Goal: Task Accomplishment & Management: Use online tool/utility

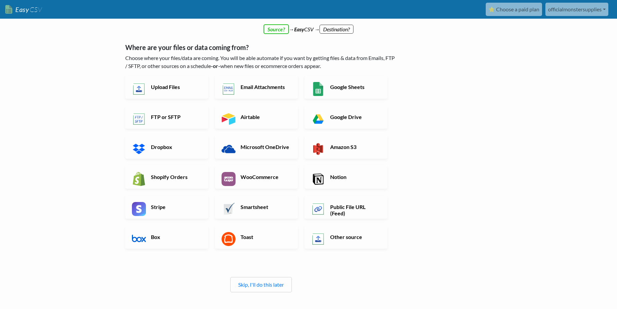
click at [263, 289] on div "Skip, I'll do this later" at bounding box center [261, 284] width 62 height 15
click at [265, 284] on link "Skip, I'll do this later" at bounding box center [261, 284] width 46 height 6
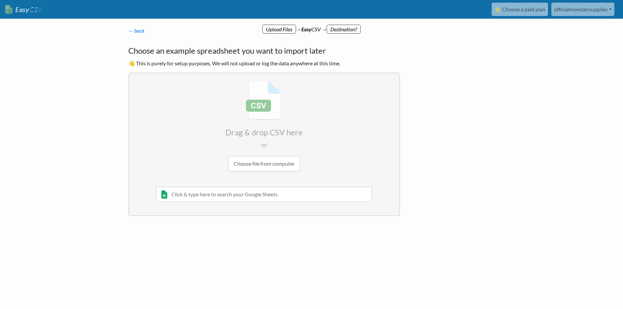
click at [216, 195] on input "text" at bounding box center [264, 194] width 216 height 15
click at [290, 197] on input "text" at bounding box center [264, 194] width 216 height 15
click at [337, 235] on div "← back Thanks for signing up! Set up your Import Flow and Upload Page in 1 minu…" at bounding box center [312, 146] width 380 height 226
click at [260, 167] on input "file" at bounding box center [264, 125] width 270 height 105
type input "C:\fakepath\Customer.CSV"
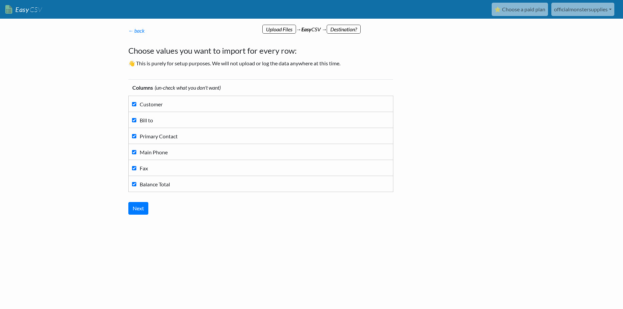
click at [149, 107] on span "Customer" at bounding box center [151, 104] width 23 height 6
click at [136, 106] on input "Customer" at bounding box center [134, 104] width 4 height 4
click at [149, 107] on span "Customer" at bounding box center [151, 104] width 23 height 6
click at [136, 106] on input "Customer" at bounding box center [134, 104] width 4 height 4
checkbox input "true"
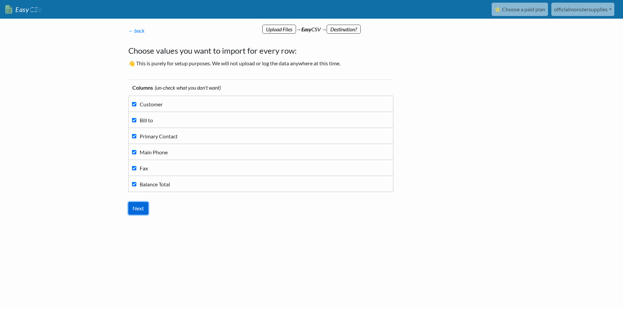
click at [139, 208] on input "Next" at bounding box center [138, 208] width 20 height 13
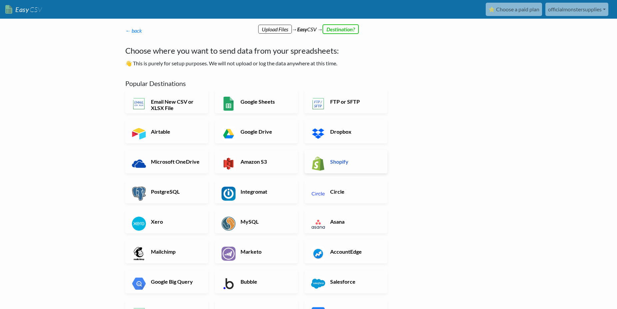
click at [338, 165] on h6 "Shopify" at bounding box center [355, 161] width 52 height 6
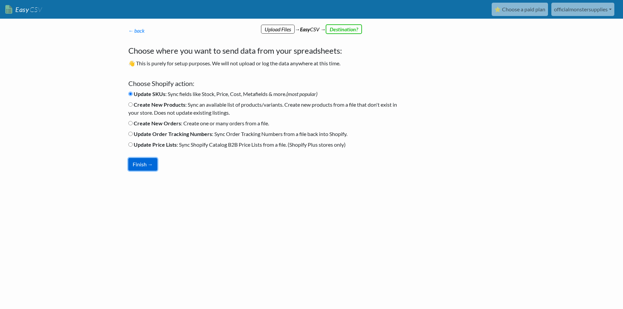
click at [139, 162] on button "Finish →" at bounding box center [142, 164] width 29 height 13
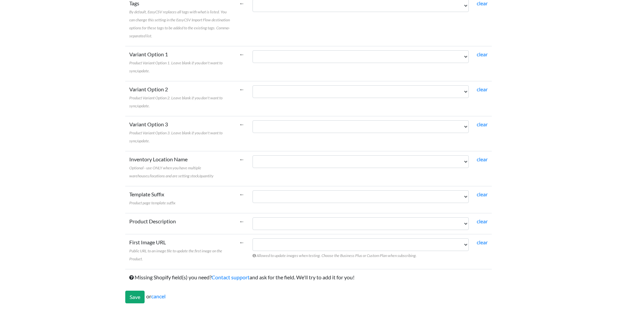
scroll to position [425, 0]
click at [136, 296] on input "Save" at bounding box center [134, 296] width 19 height 13
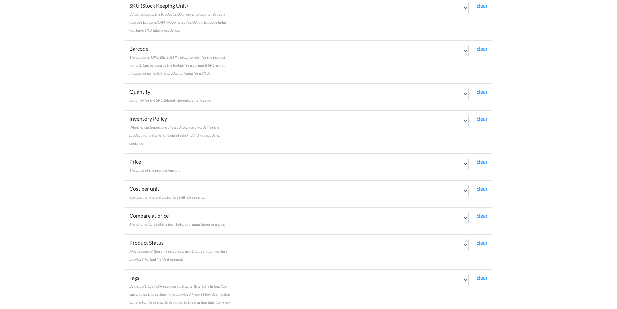
scroll to position [62, 0]
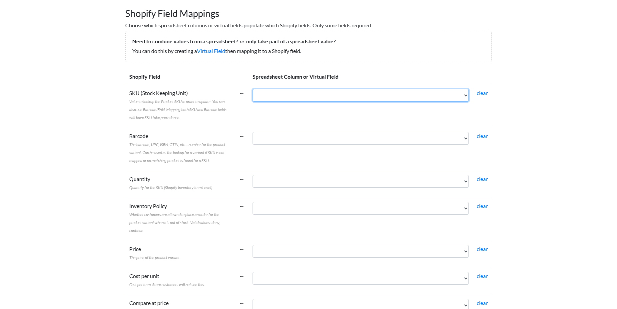
click at [253, 89] on select "Customer Bill to Primary Contact Main Phone Fax Balance Total" at bounding box center [361, 95] width 216 height 13
select select "cr_748605"
click option "Customer" at bounding box center [0, 0] width 0 height 0
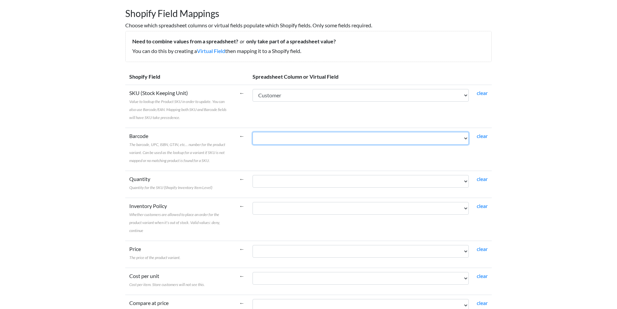
click at [253, 132] on select "Customer Bill to Primary Contact Main Phone Fax Balance Total" at bounding box center [361, 138] width 216 height 13
select select "cr_748605"
click option "Customer" at bounding box center [0, 0] width 0 height 0
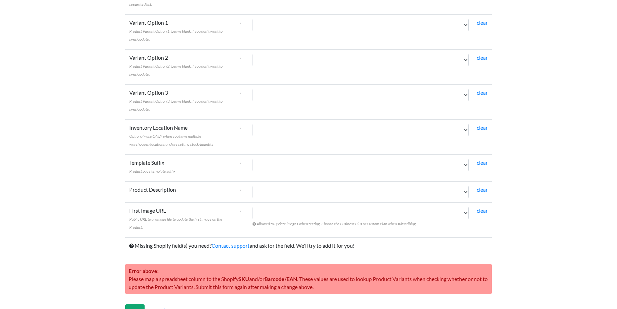
scroll to position [470, 0]
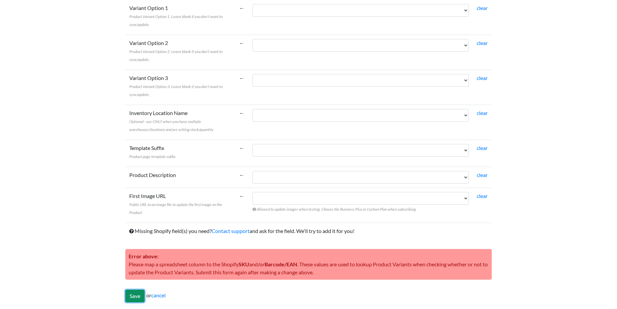
click at [129, 296] on input "Save" at bounding box center [134, 296] width 19 height 13
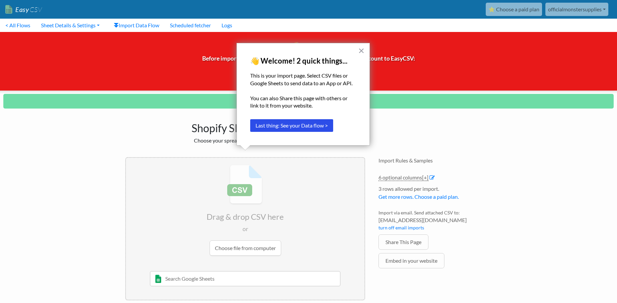
drag, startPoint x: 361, startPoint y: 50, endPoint x: 323, endPoint y: 124, distance: 82.9
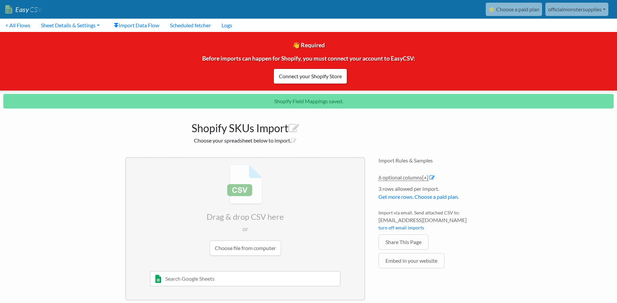
click at [195, 282] on input "text" at bounding box center [245, 278] width 191 height 15
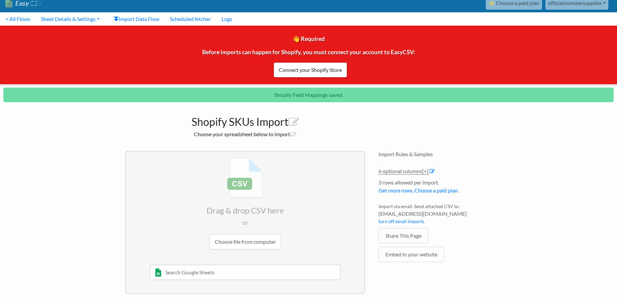
scroll to position [9, 0]
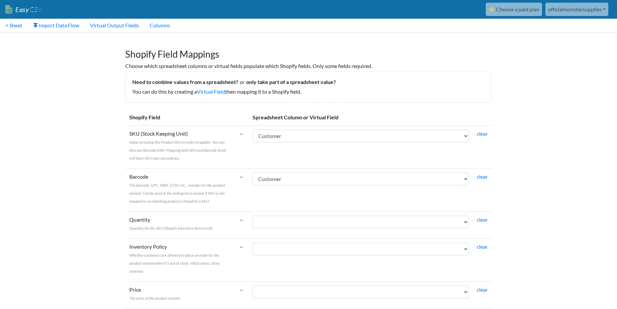
scroll to position [403, 0]
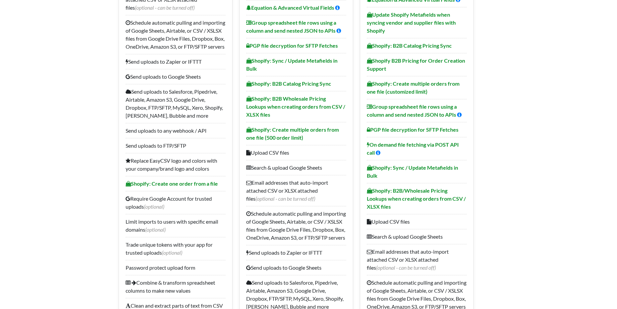
scroll to position [102, 0]
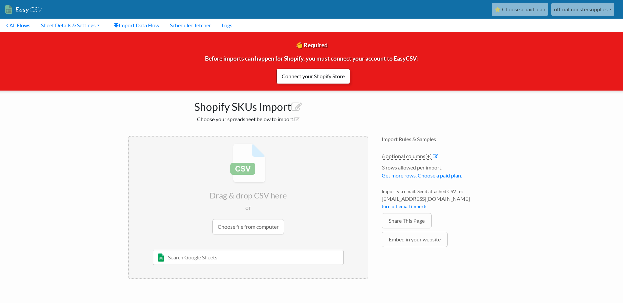
click at [296, 81] on link "Connect your Shopify Store" at bounding box center [313, 76] width 74 height 15
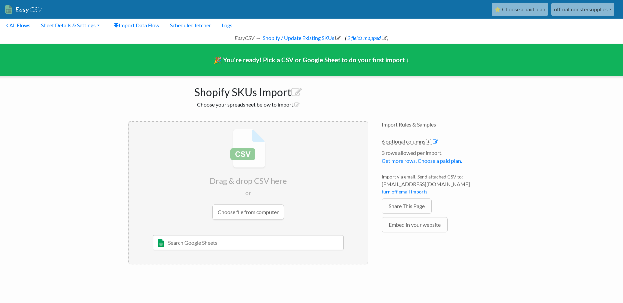
click at [253, 213] on input "file" at bounding box center [248, 174] width 239 height 105
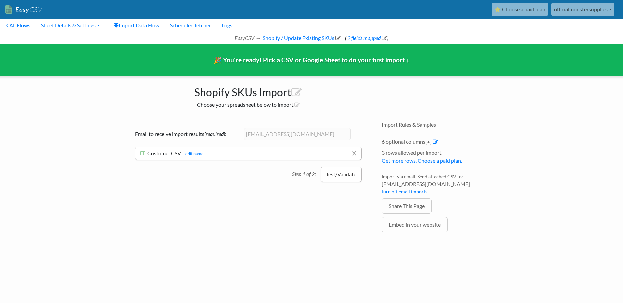
click at [336, 176] on button "Test/Validate" at bounding box center [341, 174] width 41 height 15
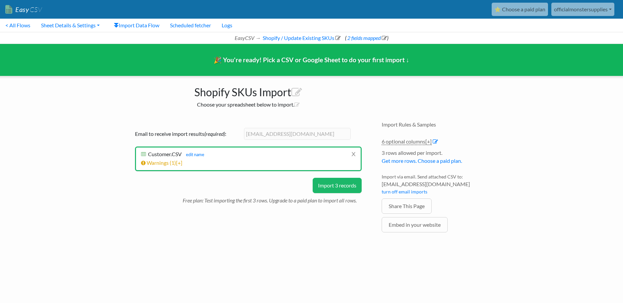
click at [333, 188] on button "Import 3 records" at bounding box center [337, 185] width 49 height 15
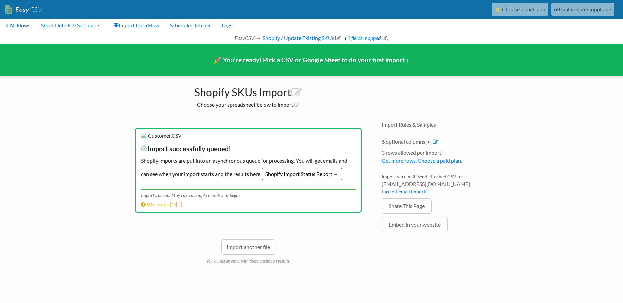
click at [282, 174] on link "Shopify Import Status Report →" at bounding box center [302, 174] width 81 height 12
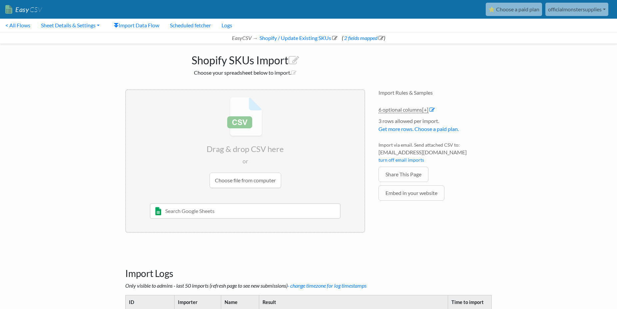
click at [227, 206] on input "text" at bounding box center [245, 210] width 191 height 15
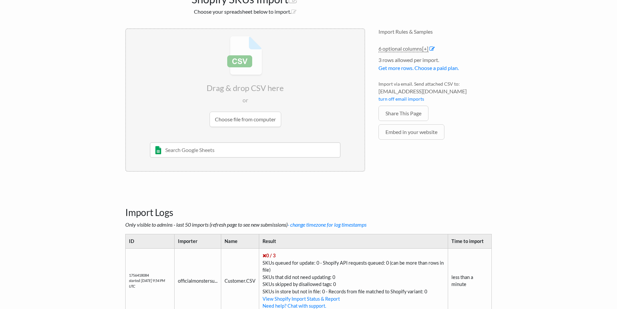
scroll to position [102, 0]
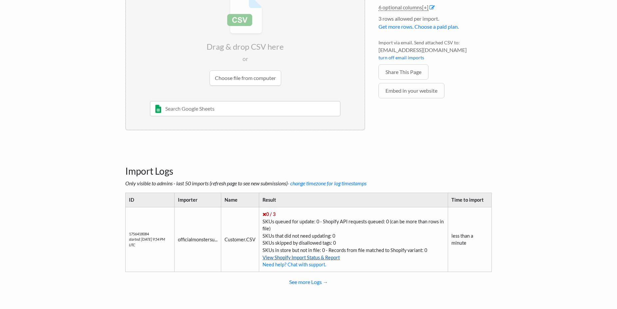
click at [273, 256] on link "View Shopify Import Status & Report" at bounding box center [301, 258] width 77 height 6
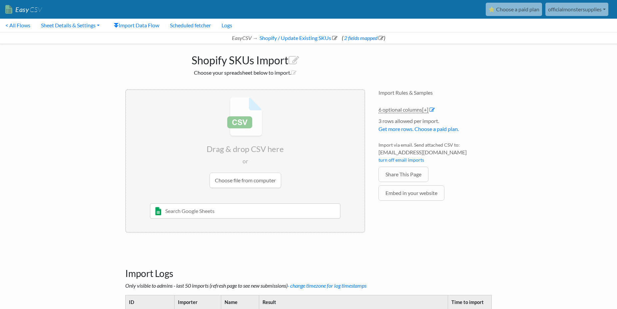
click at [247, 208] on input "text" at bounding box center [245, 210] width 191 height 15
type input "c"
click at [195, 213] on input "text" at bounding box center [245, 210] width 191 height 15
type input "a"
click at [204, 211] on input "a" at bounding box center [245, 210] width 191 height 15
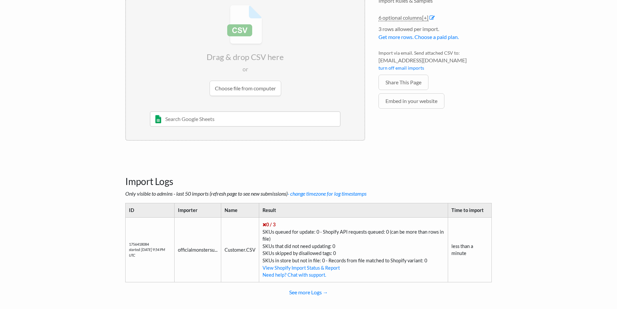
scroll to position [102, 0]
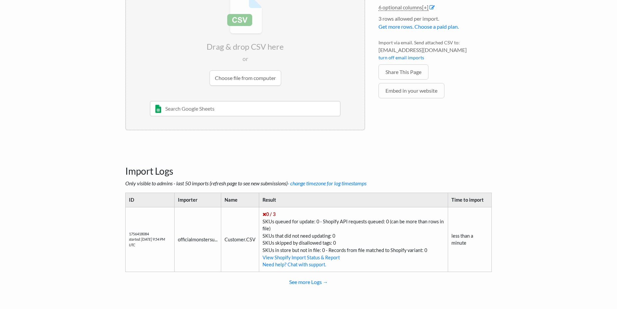
click at [244, 79] on input "file" at bounding box center [245, 40] width 239 height 105
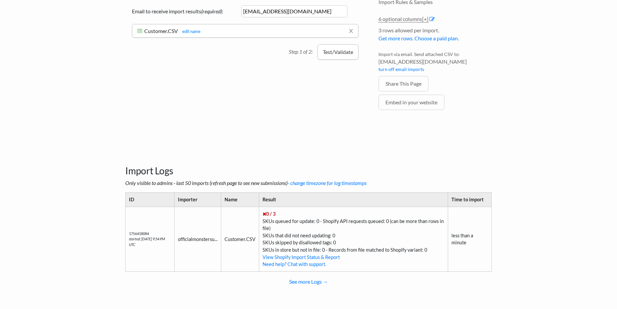
click at [331, 54] on button "Test/Validate" at bounding box center [338, 51] width 41 height 15
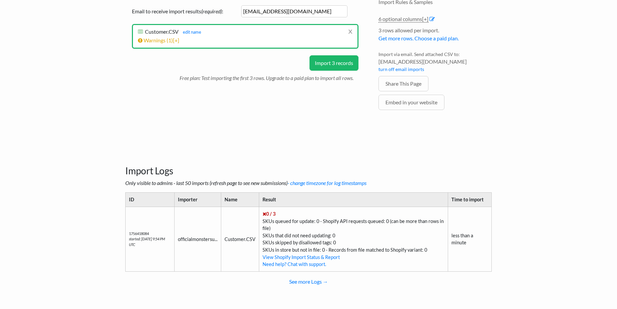
click at [323, 61] on button "Import 3 records" at bounding box center [334, 62] width 49 height 15
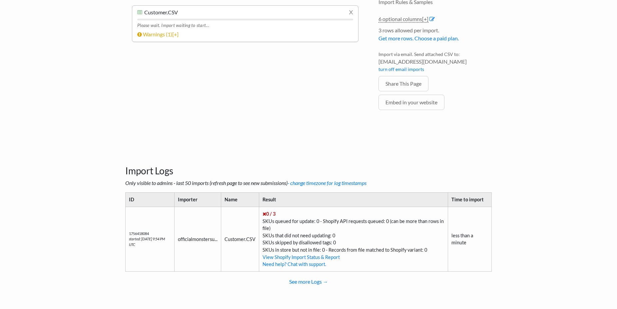
scroll to position [72, 0]
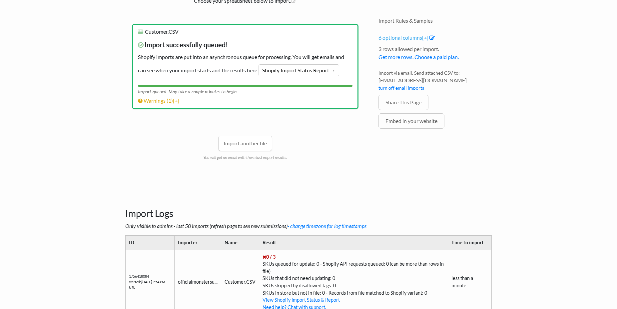
click at [402, 38] on link "6 optional columns [+]" at bounding box center [404, 37] width 50 height 7
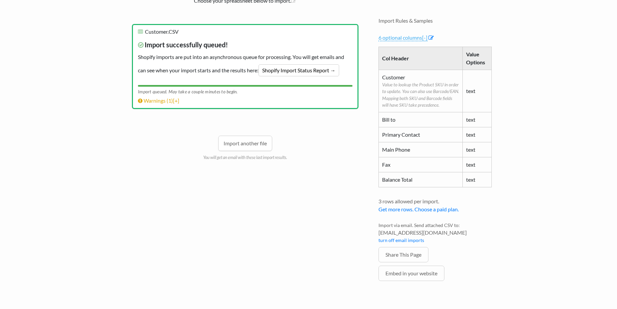
click at [388, 40] on link "6 optional columns [-]" at bounding box center [403, 37] width 49 height 7
